Goal: Use online tool/utility: Utilize a website feature to perform a specific function

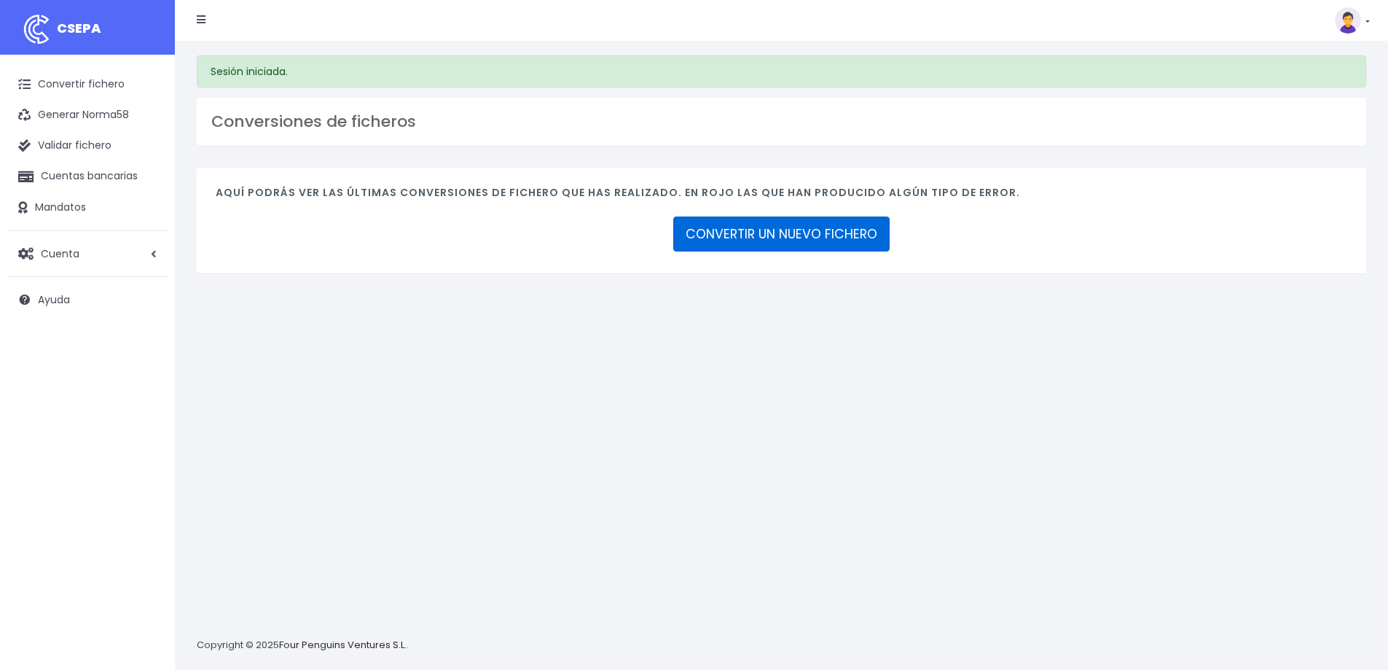
click at [764, 240] on link "CONVERTIR UN NUEVO FICHERO" at bounding box center [781, 233] width 216 height 35
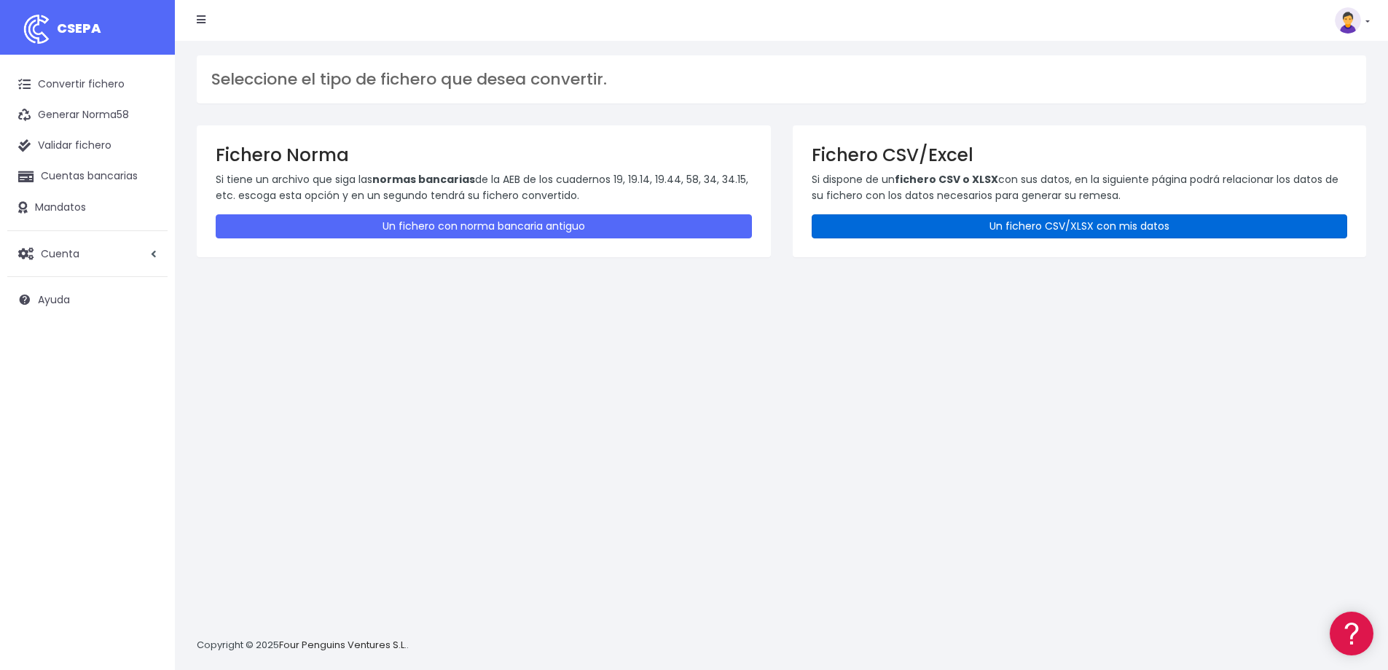
click at [978, 224] on link "Un fichero CSV/XLSX con mis datos" at bounding box center [1080, 226] width 536 height 24
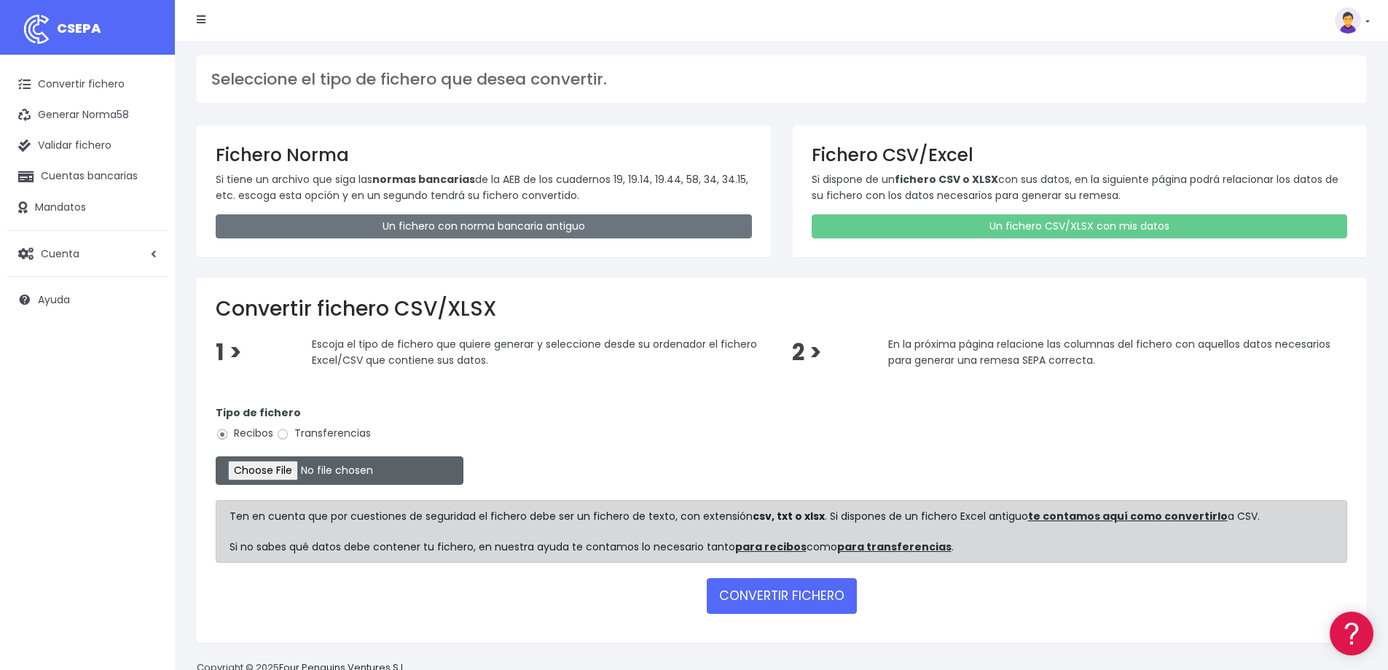
click at [281, 470] on input "file" at bounding box center [340, 470] width 248 height 28
type input "C:\fakepath\2025_10_01 remesa EASE - OCTUBRE A (cobrar dia 1); 122 rebuts, 1998…"
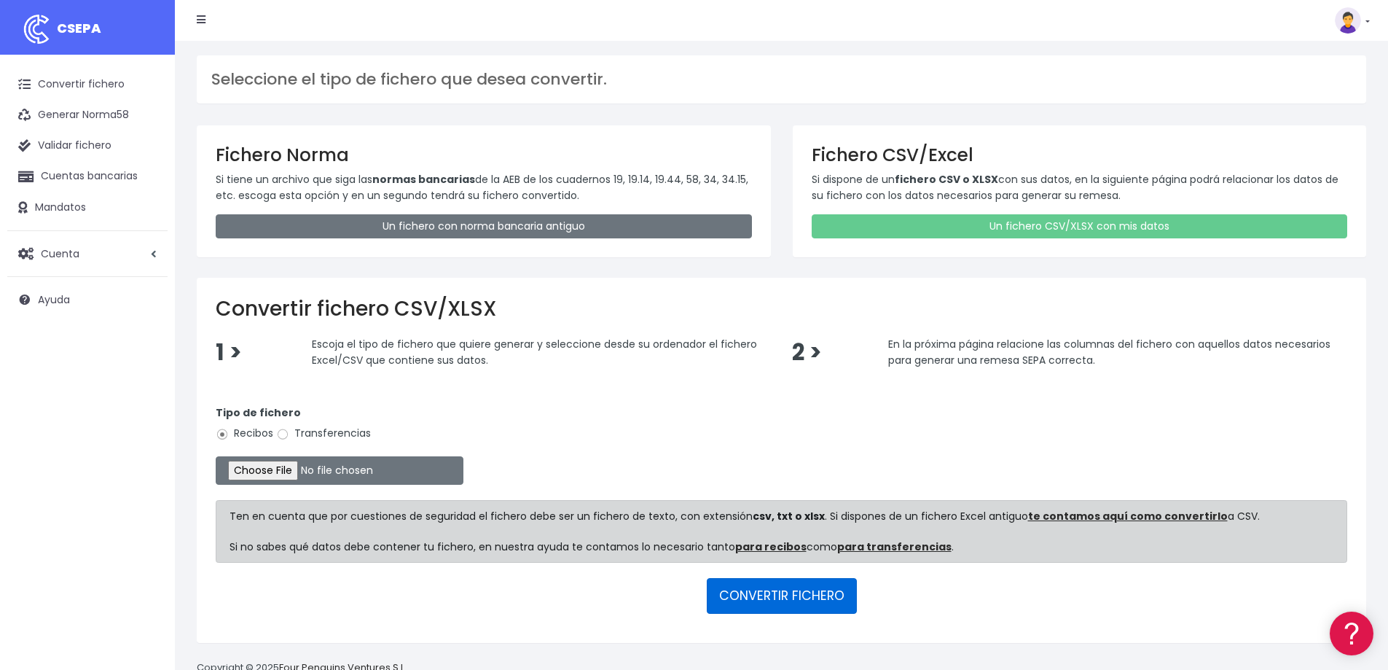
click at [753, 591] on button "CONVERTIR FICHERO" at bounding box center [782, 595] width 150 height 35
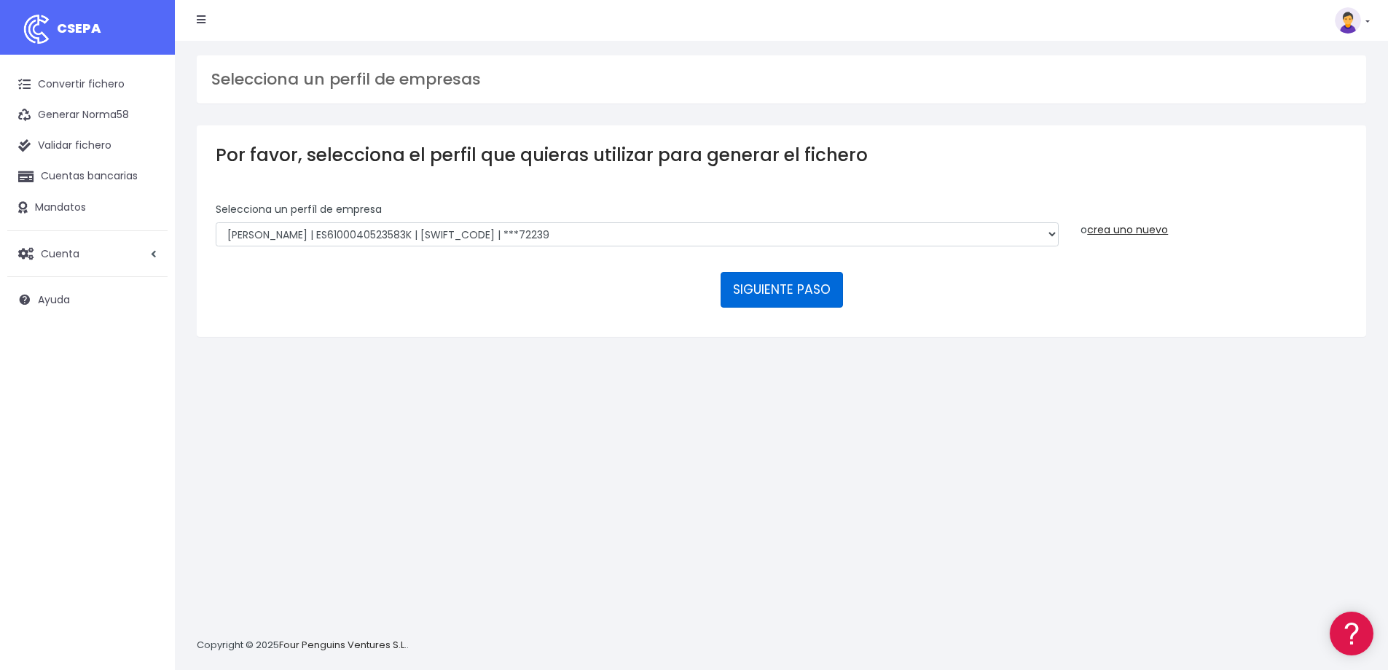
click at [789, 288] on button "SIGUIENTE PASO" at bounding box center [781, 289] width 122 height 35
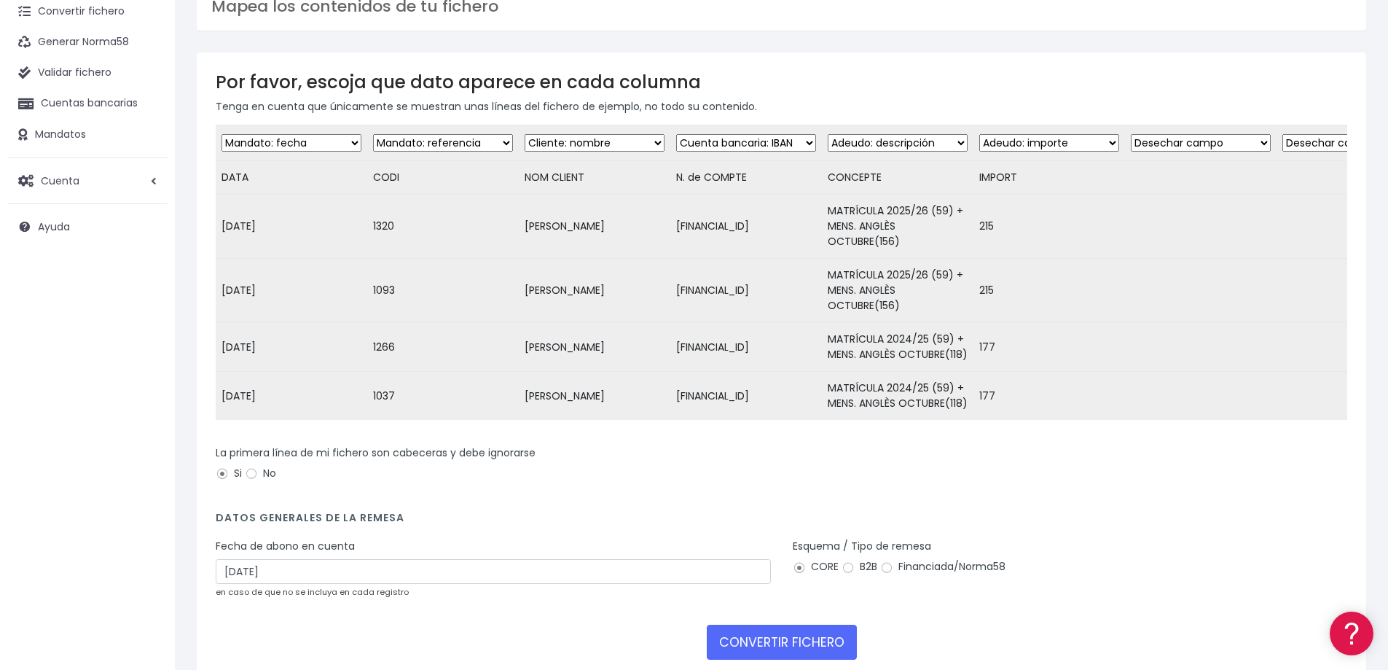
scroll to position [197, 0]
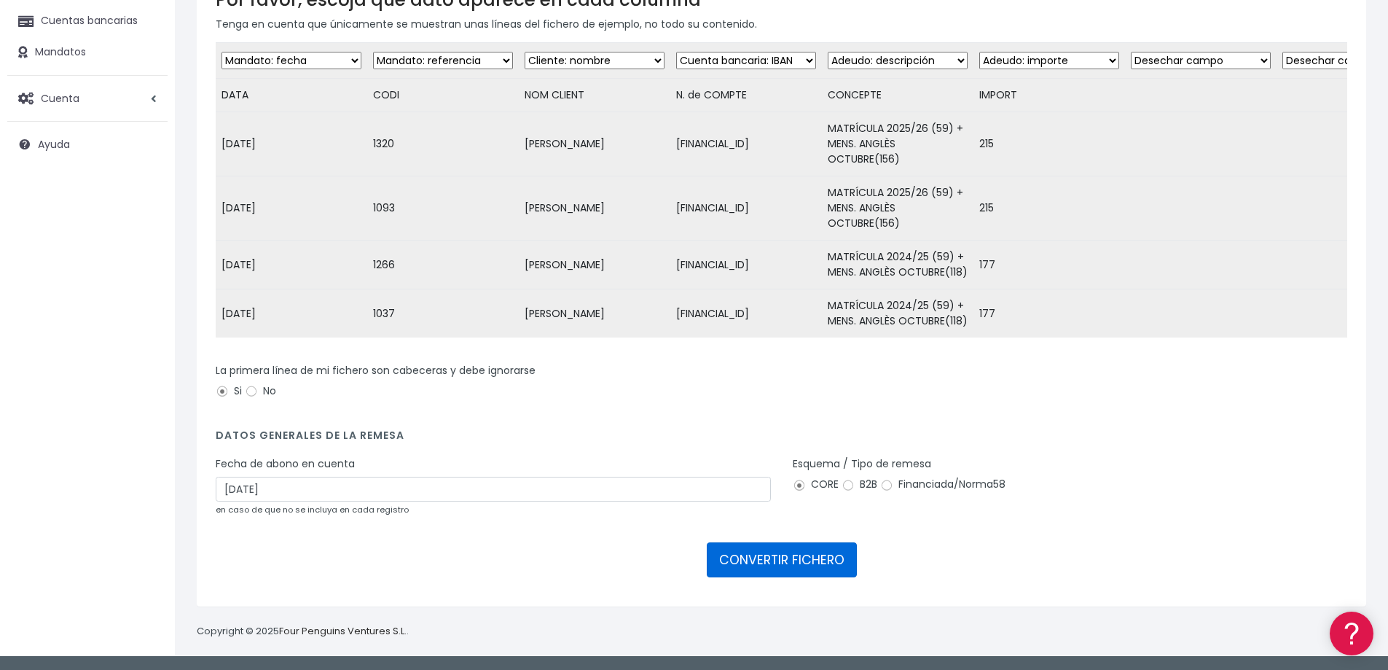
click at [773, 557] on button "CONVERTIR FICHERO" at bounding box center [782, 559] width 150 height 35
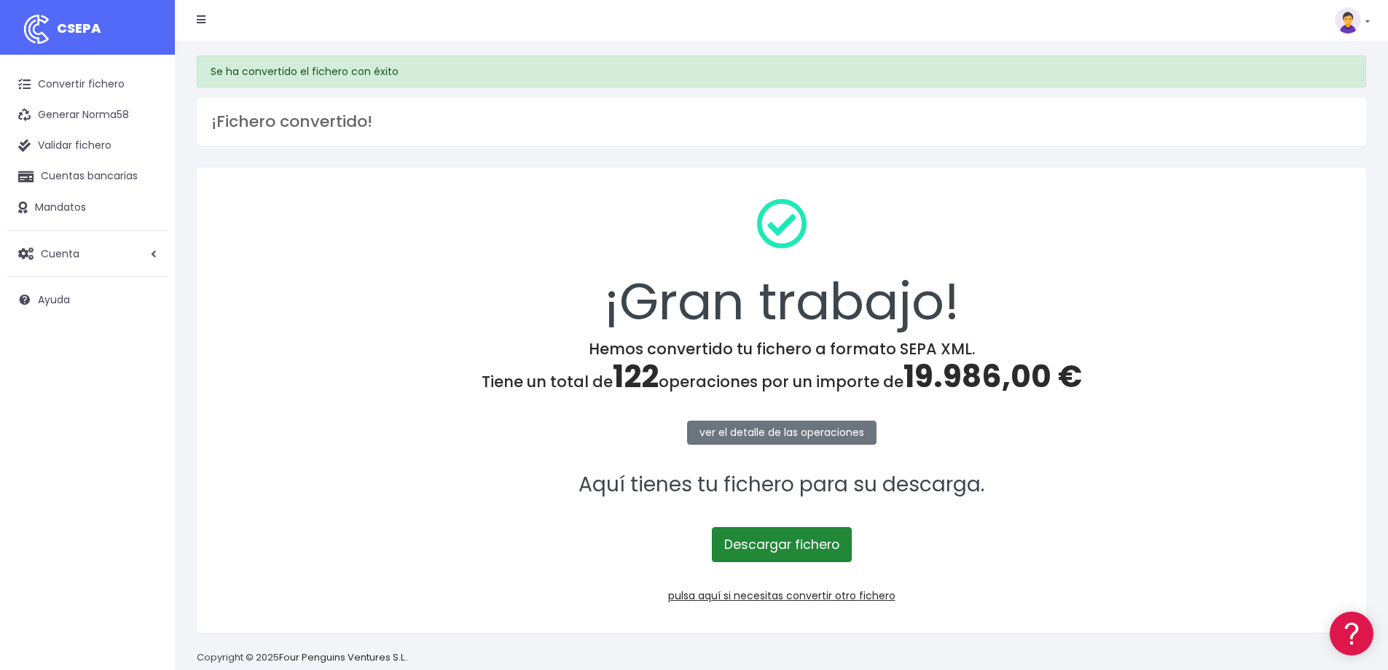
click at [800, 541] on link "Descargar fichero" at bounding box center [782, 544] width 140 height 35
